Goal: Check status: Check status

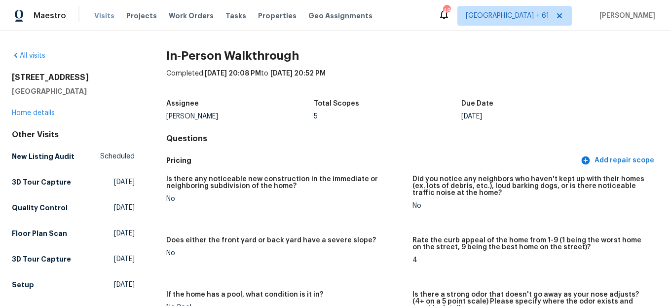
click at [105, 19] on span "Visits" at bounding box center [104, 16] width 20 height 10
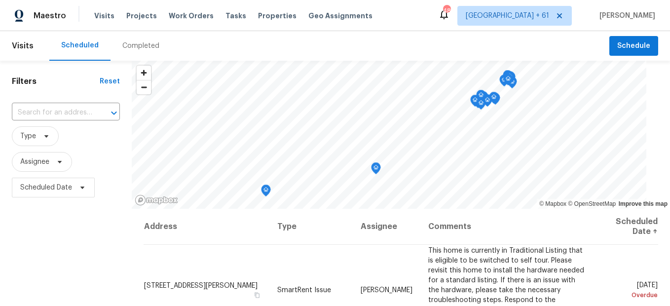
click at [134, 44] on div "Completed" at bounding box center [140, 46] width 37 height 10
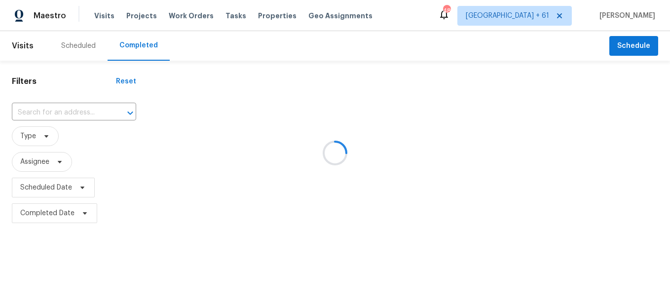
click at [58, 112] on div at bounding box center [335, 153] width 670 height 306
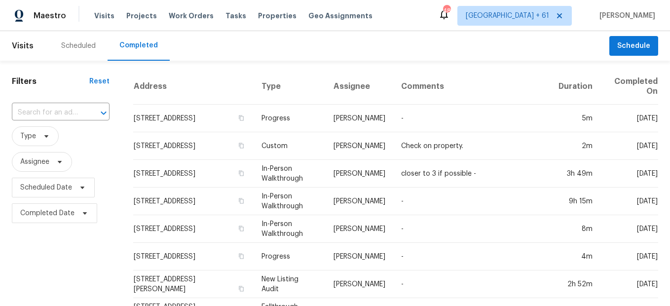
click at [58, 112] on input "text" at bounding box center [47, 112] width 70 height 15
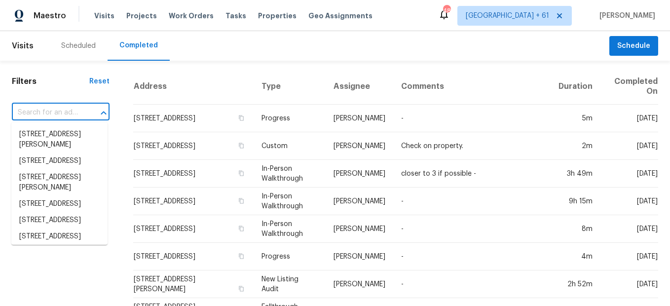
paste input "[STREET_ADDRESS]"
type input "[STREET_ADDRESS]"
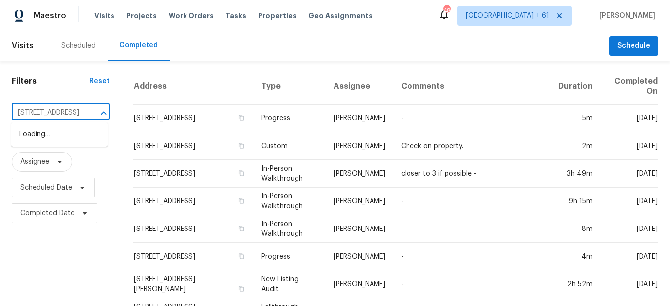
scroll to position [0, 46]
click at [66, 132] on li "[STREET_ADDRESS]" at bounding box center [59, 134] width 96 height 16
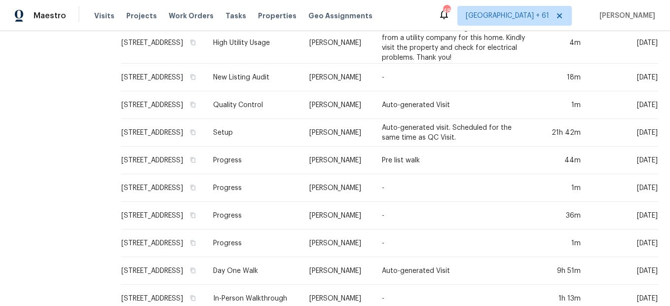
scroll to position [255, 0]
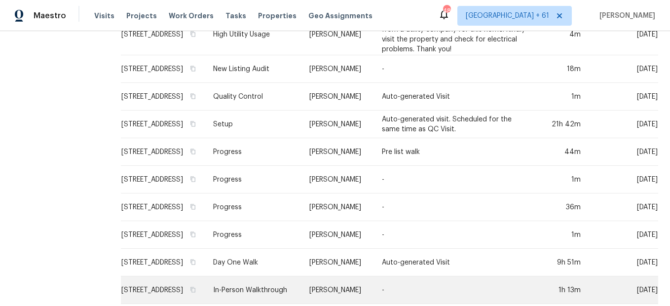
click at [233, 276] on td "In-Person Walkthrough" at bounding box center [253, 290] width 96 height 28
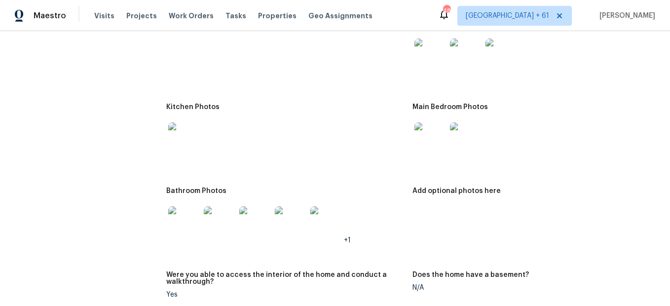
scroll to position [1135, 0]
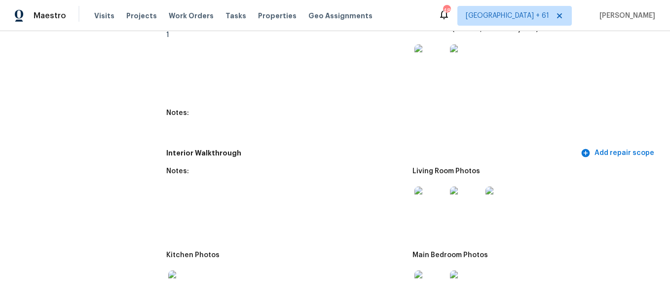
click at [430, 206] on img at bounding box center [431, 203] width 32 height 32
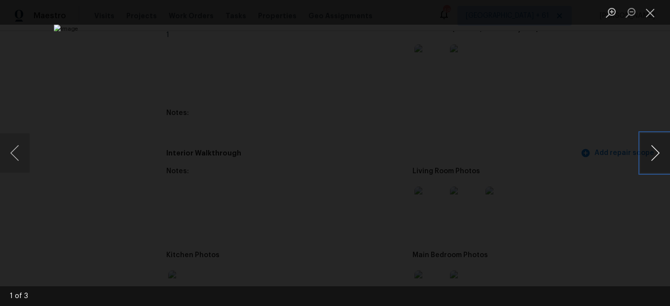
click at [647, 153] on button "Next image" at bounding box center [656, 152] width 30 height 39
click at [24, 161] on button "Previous image" at bounding box center [15, 152] width 30 height 39
click at [649, 161] on button "Next image" at bounding box center [656, 152] width 30 height 39
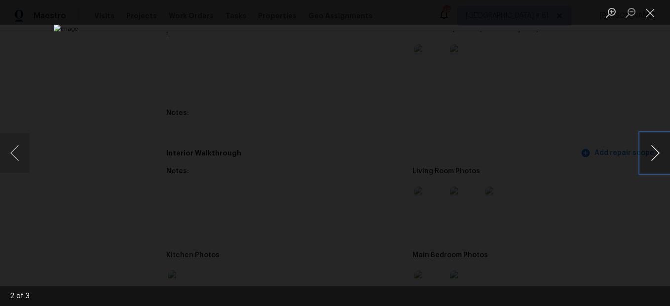
click at [649, 161] on button "Next image" at bounding box center [656, 152] width 30 height 39
click at [651, 19] on button "Close lightbox" at bounding box center [651, 12] width 20 height 17
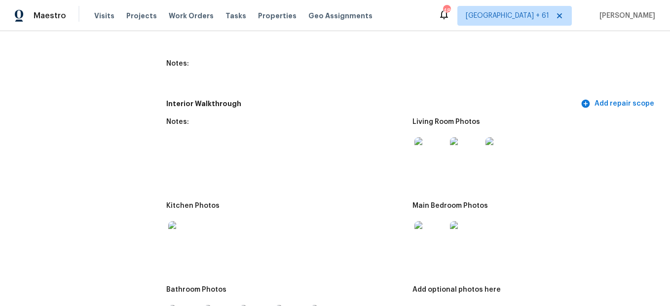
scroll to position [1234, 0]
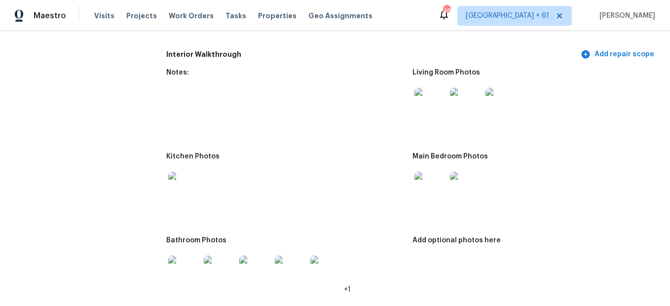
click at [421, 193] on img at bounding box center [431, 188] width 32 height 32
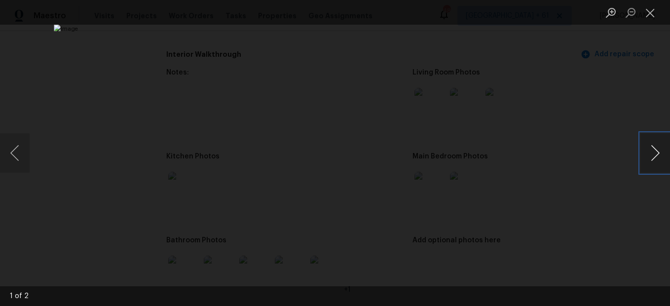
click at [648, 148] on button "Next image" at bounding box center [656, 152] width 30 height 39
